Goal: Check status: Check status

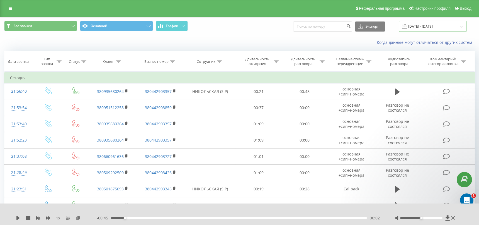
click at [420, 27] on input "[DATE] - [DATE]" at bounding box center [432, 26] width 67 height 11
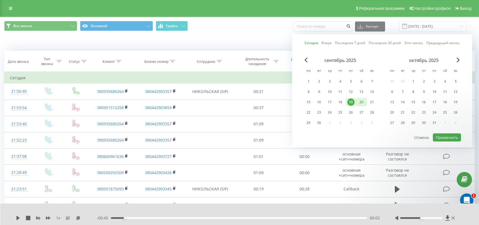
click at [364, 101] on div "20" at bounding box center [361, 101] width 7 height 7
click at [452, 130] on div "сентябрь 2025 пн вт ср чт пт сб вс 1 2 3 4 5 6 7 8 9 10 11 12 13 14 15 16 17 18…" at bounding box center [382, 94] width 158 height 75
click at [450, 133] on button "Применить" at bounding box center [447, 137] width 28 height 8
type input "[DATE] - [DATE]"
